Goal: Information Seeking & Learning: Learn about a topic

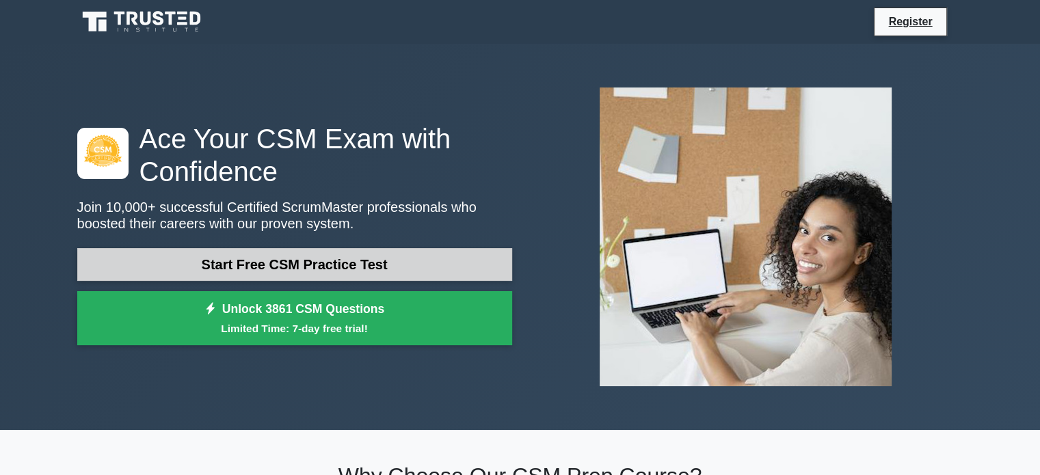
click at [251, 257] on link "Start Free CSM Practice Test" at bounding box center [294, 264] width 435 height 33
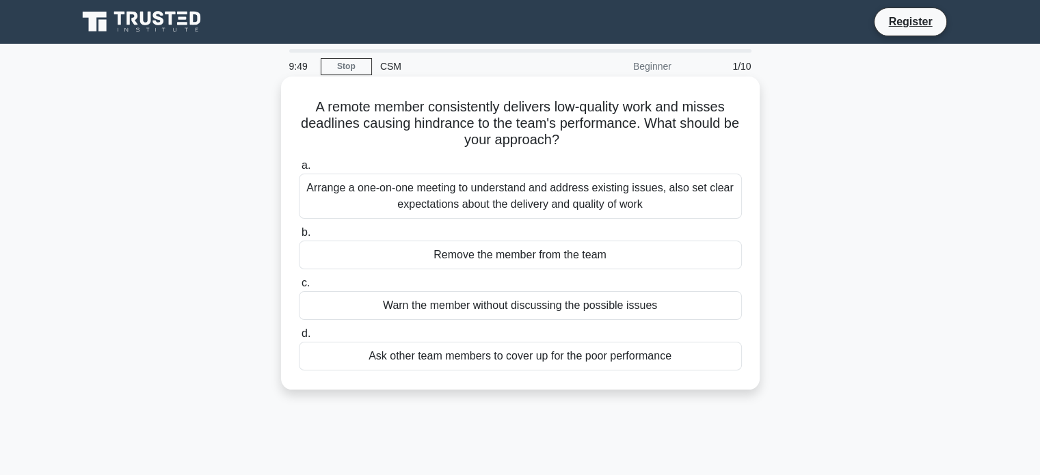
click at [620, 204] on div "Arrange a one-on-one meeting to understand and address existing issues, also se…" at bounding box center [520, 196] width 443 height 45
click at [299, 170] on input "a. Arrange a one-on-one meeting to understand and address existing issues, also…" at bounding box center [299, 165] width 0 height 9
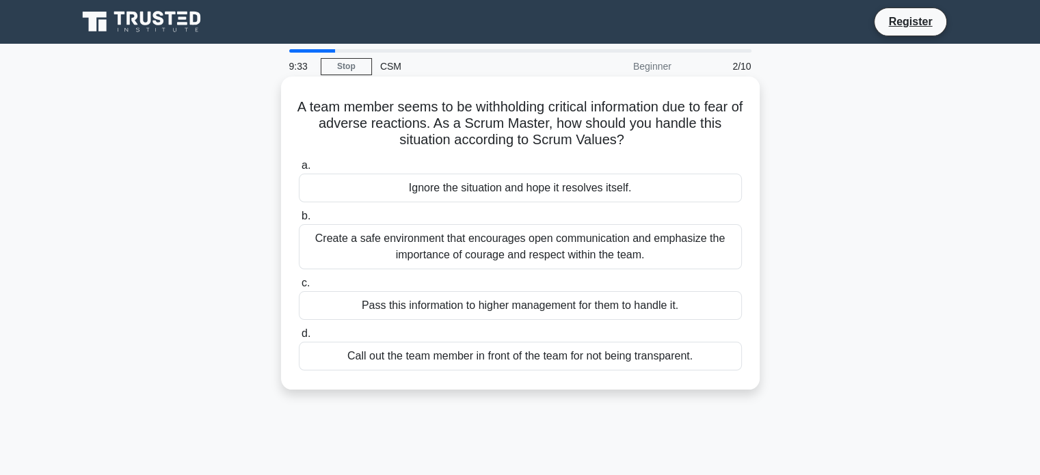
click at [606, 259] on div "Create a safe environment that encourages open communication and emphasize the …" at bounding box center [520, 246] width 443 height 45
click at [299, 221] on input "b. Create a safe environment that encourages open communication and emphasize t…" at bounding box center [299, 216] width 0 height 9
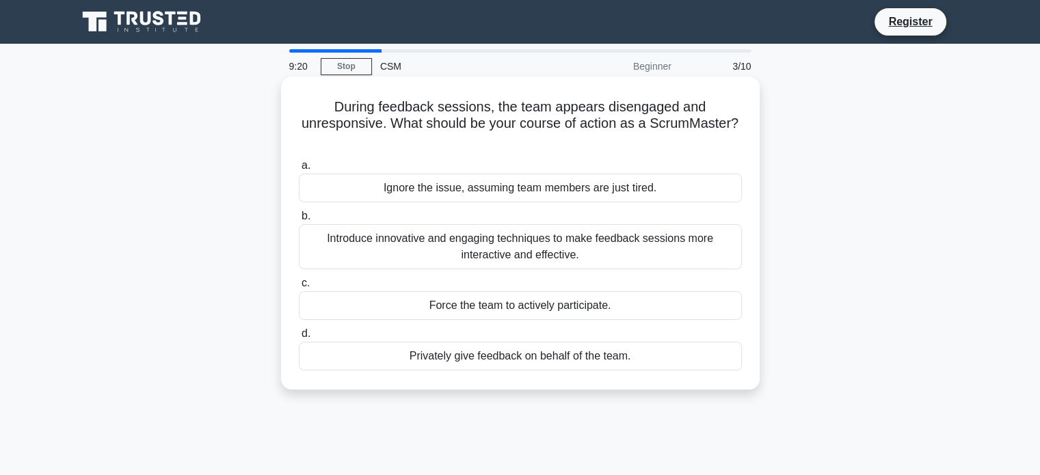
click at [563, 248] on div "Introduce innovative and engaging techniques to make feedback sessions more int…" at bounding box center [520, 246] width 443 height 45
click at [299, 221] on input "b. Introduce innovative and engaging techniques to make feedback sessions more …" at bounding box center [299, 216] width 0 height 9
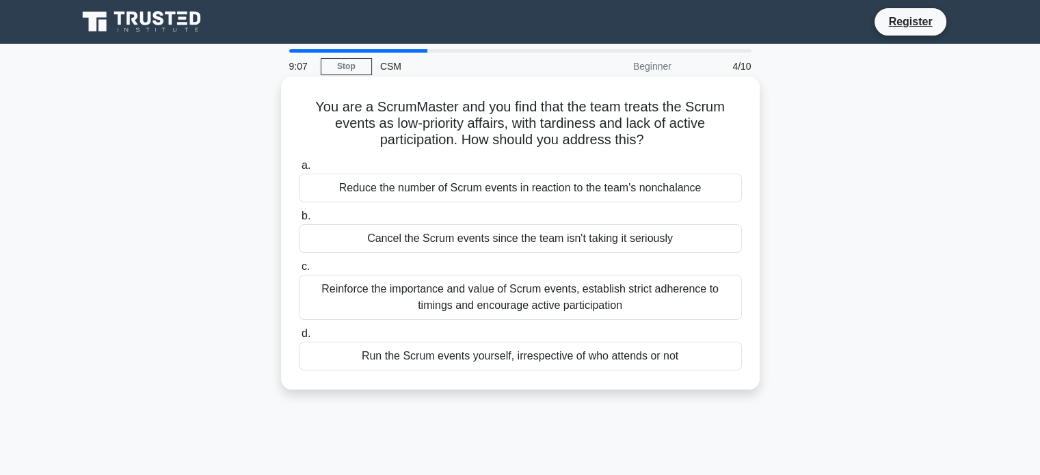
click at [537, 293] on div "Reinforce the importance and value of Scrum events, establish strict adherence …" at bounding box center [520, 297] width 443 height 45
click at [299, 271] on input "c. Reinforce the importance and value of Scrum events, establish strict adheren…" at bounding box center [299, 267] width 0 height 9
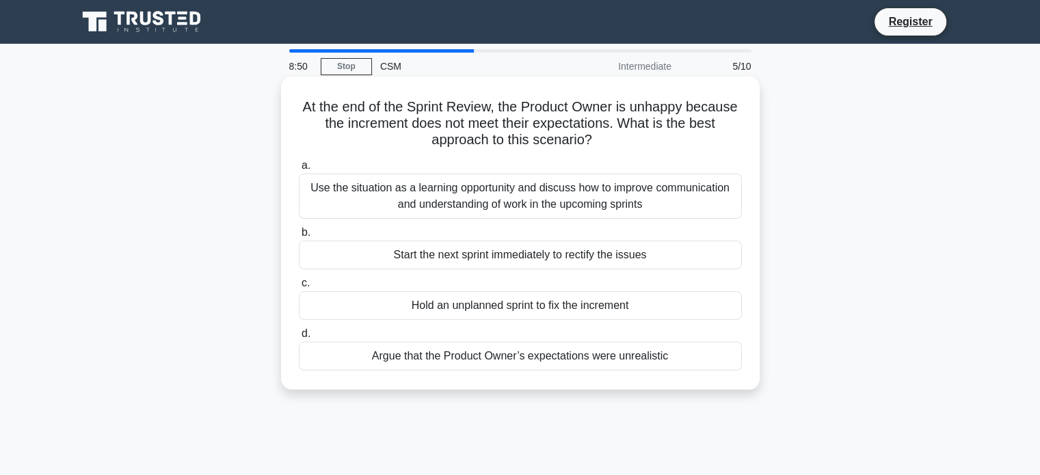
click at [572, 204] on div "Use the situation as a learning opportunity and discuss how to improve communic…" at bounding box center [520, 196] width 443 height 45
click at [299, 170] on input "a. Use the situation as a learning opportunity and discuss how to improve commu…" at bounding box center [299, 165] width 0 height 9
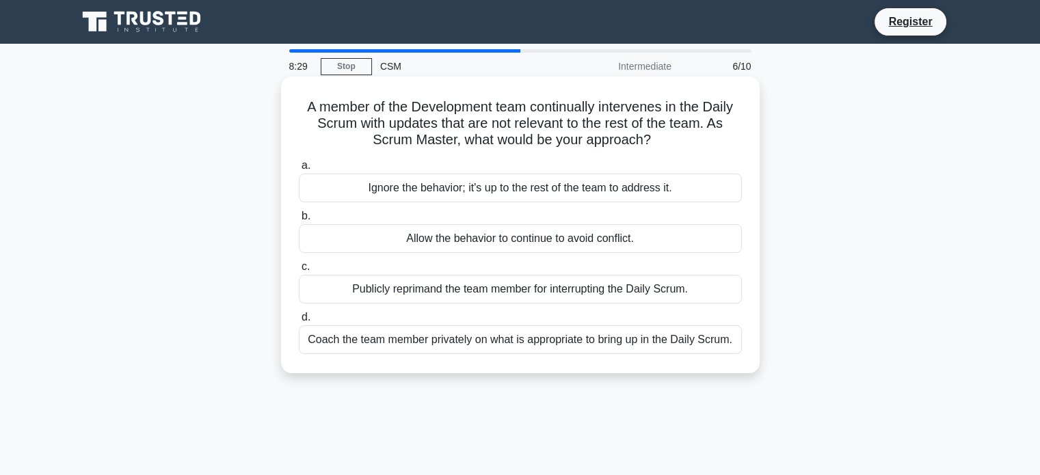
click at [626, 341] on div "Coach the team member privately on what is appropriate to bring up in the Daily…" at bounding box center [520, 340] width 443 height 29
click at [299, 322] on input "d. Coach the team member privately on what is appropriate to bring up in the Da…" at bounding box center [299, 317] width 0 height 9
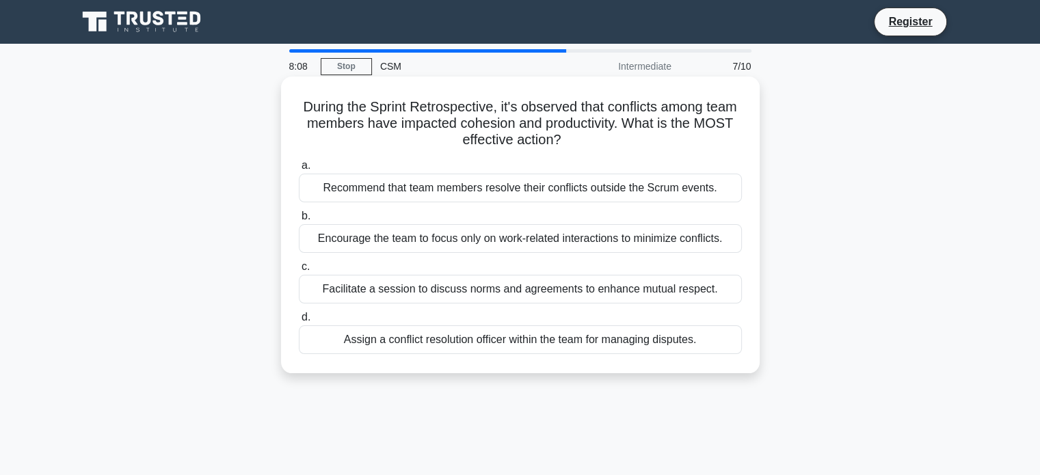
click at [499, 292] on div "Facilitate a session to discuss norms and agreements to enhance mutual respect." at bounding box center [520, 289] width 443 height 29
click at [299, 271] on input "c. Facilitate a session to discuss norms and agreements to enhance mutual respe…" at bounding box center [299, 267] width 0 height 9
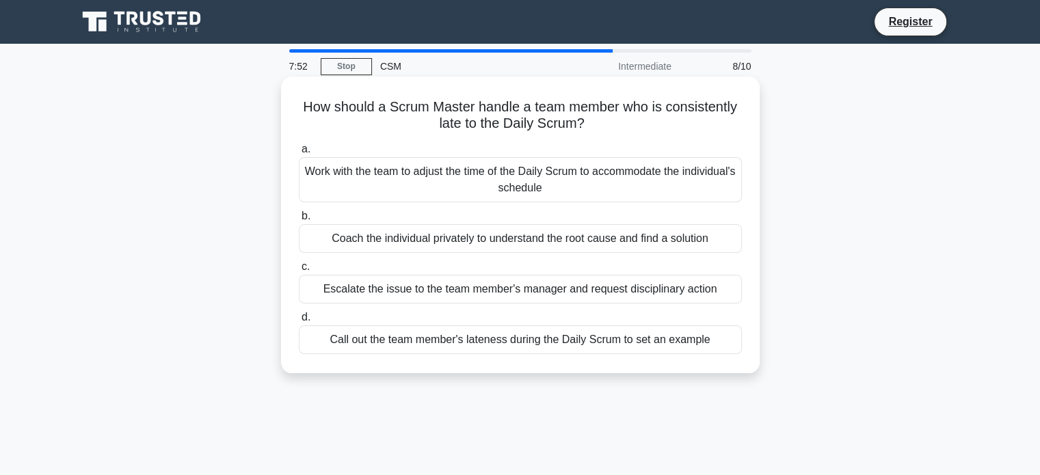
click at [510, 243] on div "Coach the individual privately to understand the root cause and find a solution" at bounding box center [520, 238] width 443 height 29
click at [299, 221] on input "b. Coach the individual privately to understand the root cause and find a solut…" at bounding box center [299, 216] width 0 height 9
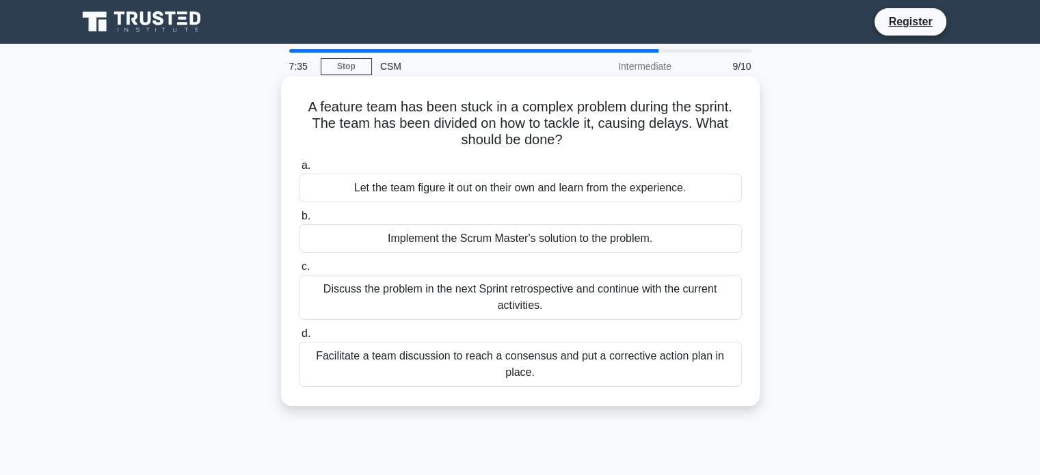
click at [589, 367] on div "Facilitate a team discussion to reach a consensus and put a corrective action p…" at bounding box center [520, 364] width 443 height 45
click at [299, 338] on input "d. Facilitate a team discussion to reach a consensus and put a corrective actio…" at bounding box center [299, 334] width 0 height 9
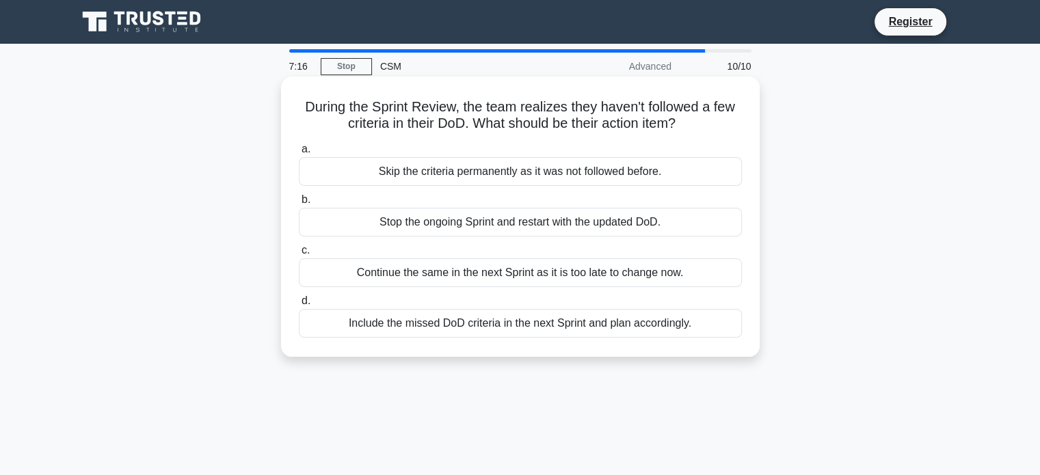
click at [603, 328] on div "Include the missed DoD criteria in the next Sprint and plan accordingly." at bounding box center [520, 323] width 443 height 29
click at [299, 306] on input "d. Include the missed DoD criteria in the next Sprint and plan accordingly." at bounding box center [299, 301] width 0 height 9
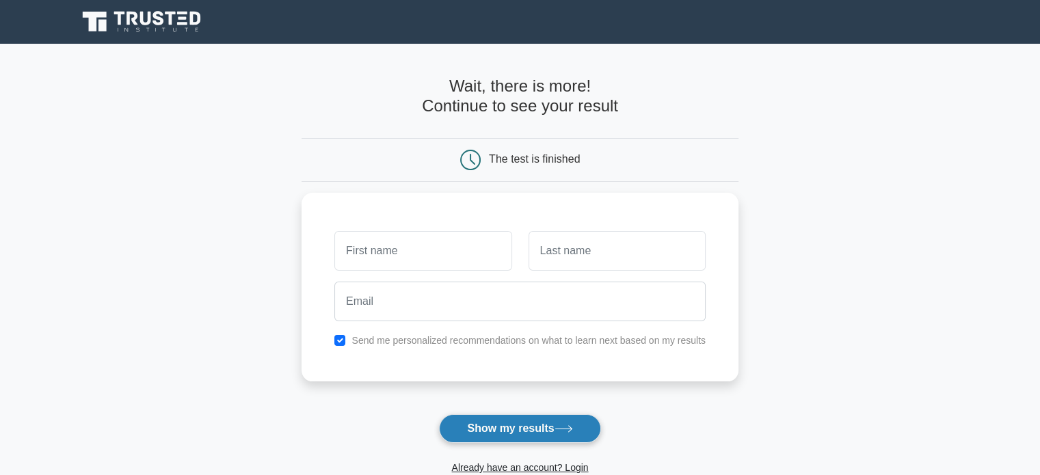
click at [550, 429] on button "Show my results" at bounding box center [519, 428] width 161 height 29
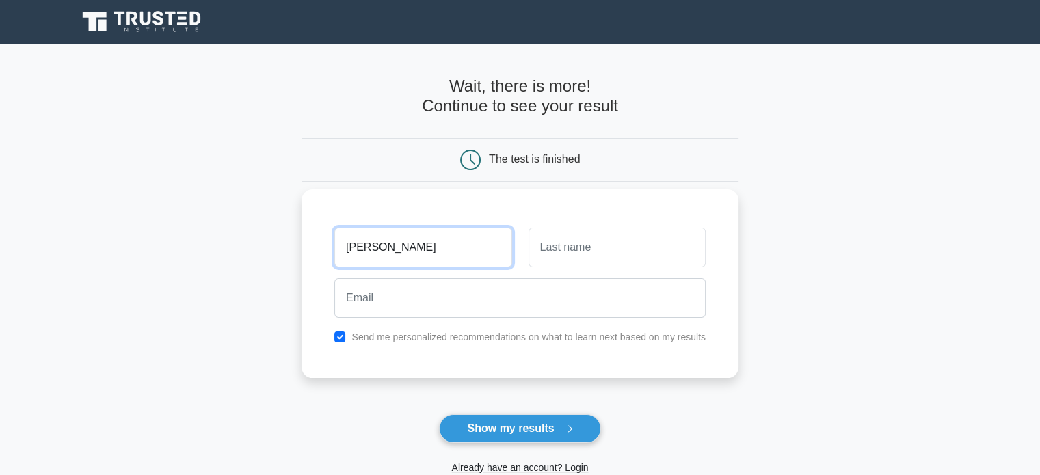
type input "Janet"
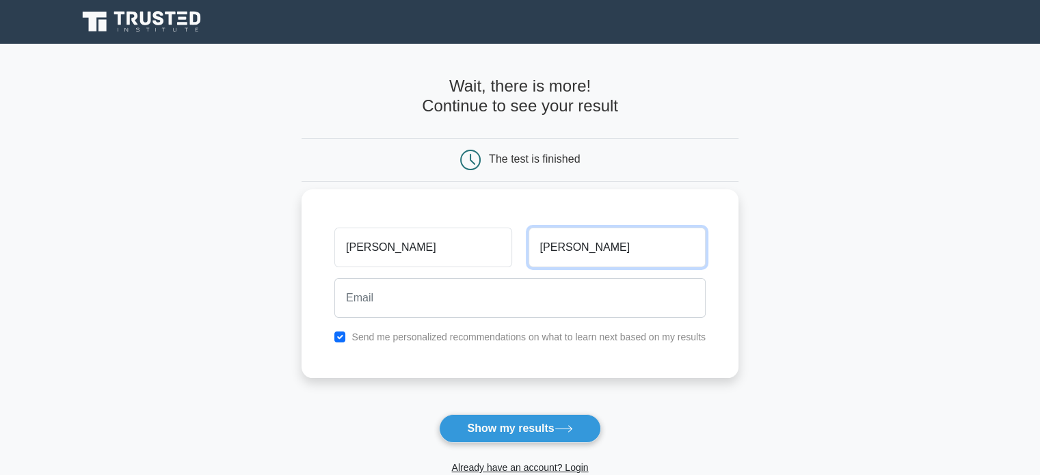
type input "Cline"
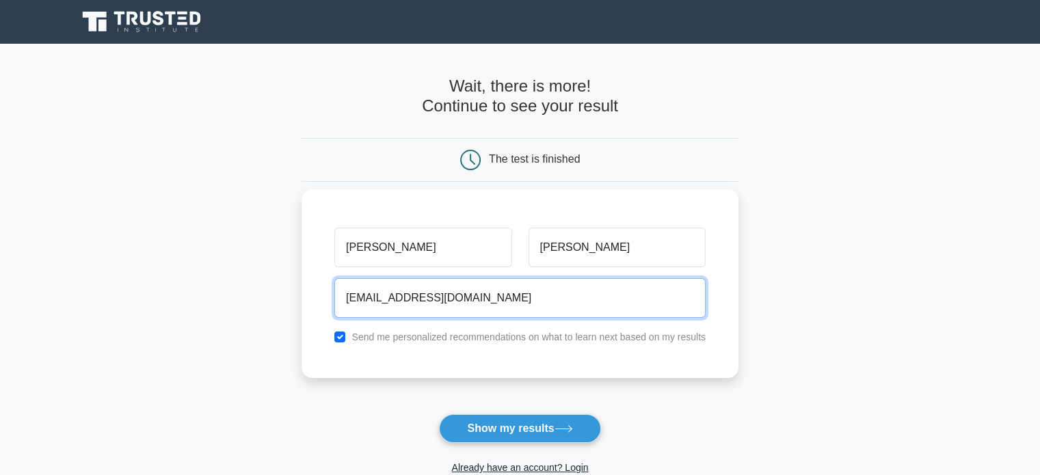
type input "lemmerot@gmail.com"
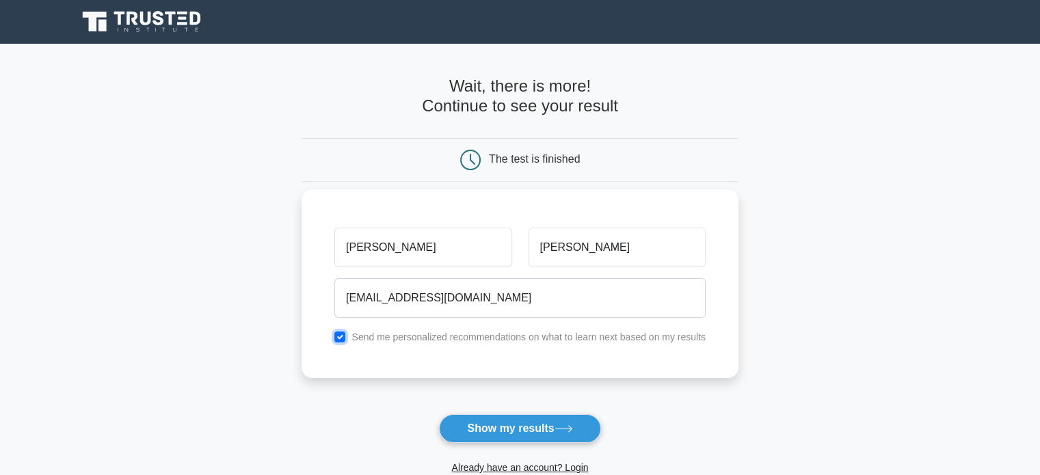
click at [341, 340] on input "checkbox" at bounding box center [339, 337] width 11 height 11
checkbox input "false"
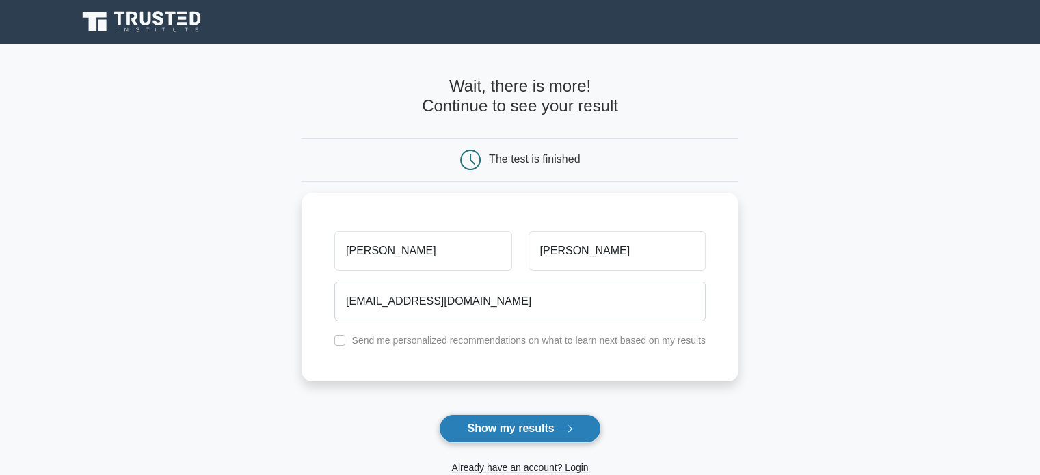
click at [503, 430] on button "Show my results" at bounding box center [519, 428] width 161 height 29
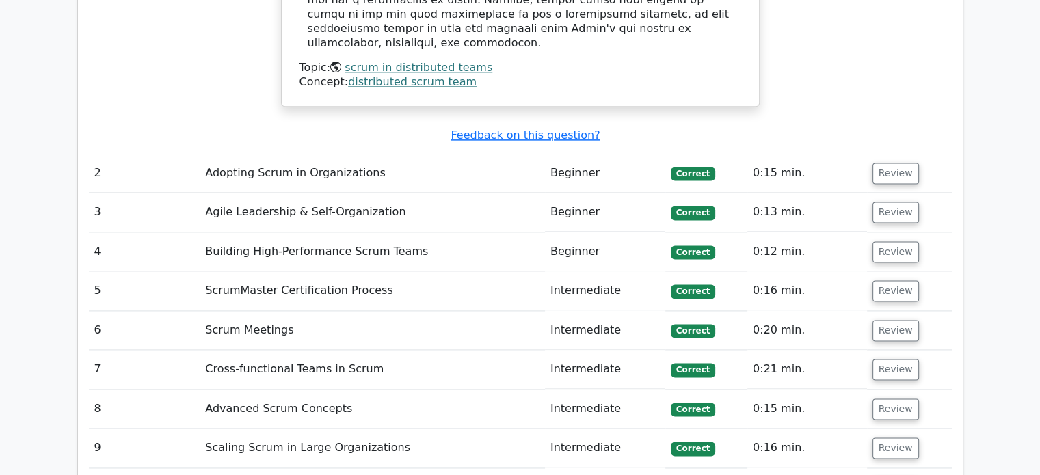
scroll to position [1137, 0]
